Goal: Task Accomplishment & Management: Manage account settings

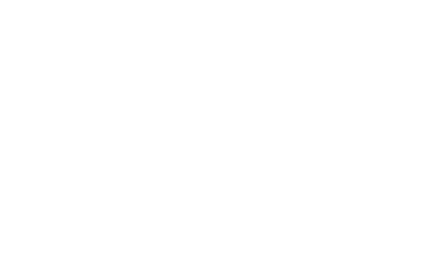
click at [203, 33] on div at bounding box center [210, 126] width 421 height 253
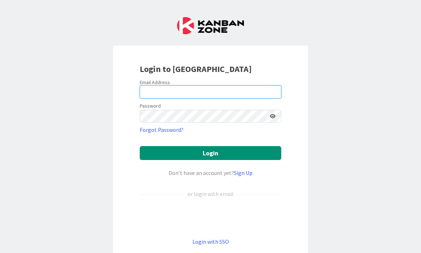
click at [182, 93] on input "email" at bounding box center [211, 91] width 142 height 13
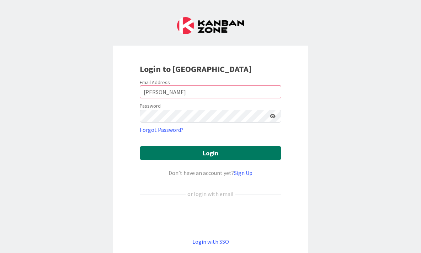
click at [207, 156] on button "Login" at bounding box center [211, 153] width 142 height 14
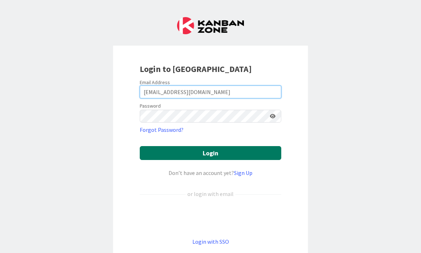
type input "[EMAIL_ADDRESS][DOMAIN_NAME]"
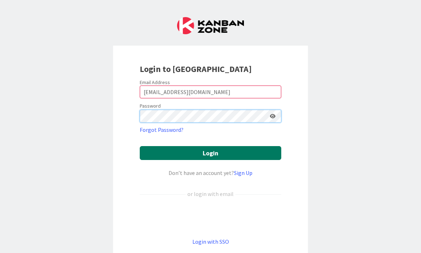
click at [140, 146] on button "Login" at bounding box center [211, 153] width 142 height 14
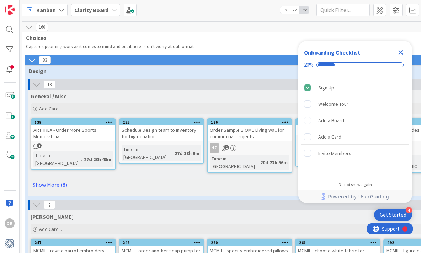
click at [402, 51] on icon "Close Checklist" at bounding box center [401, 52] width 5 height 5
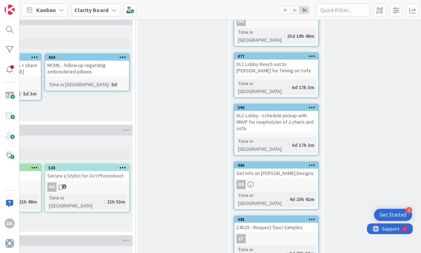
scroll to position [261, 894]
